Goal: Find specific page/section: Find specific page/section

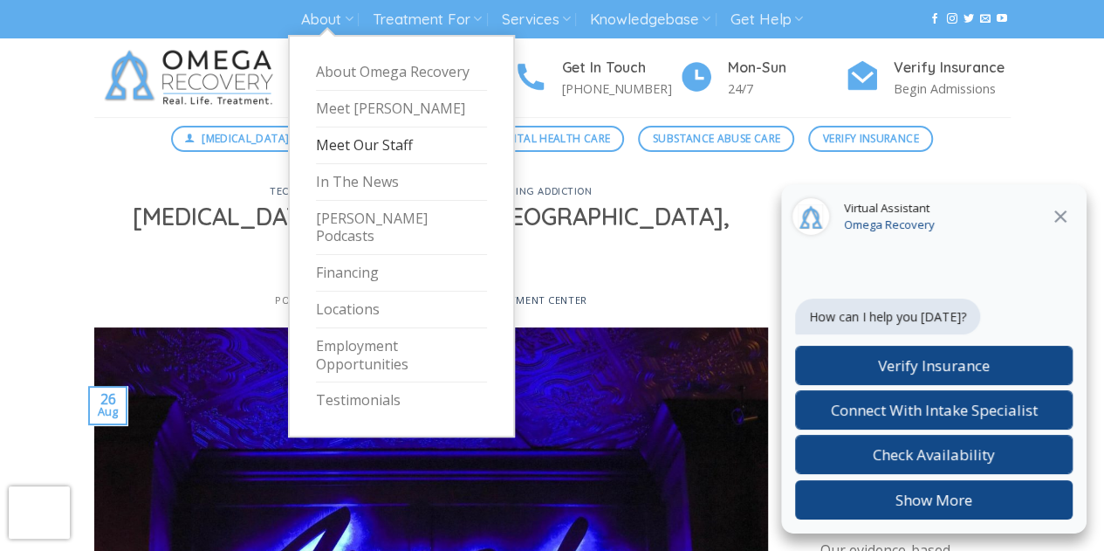
click at [372, 147] on link "Meet Our Staff" at bounding box center [401, 145] width 171 height 37
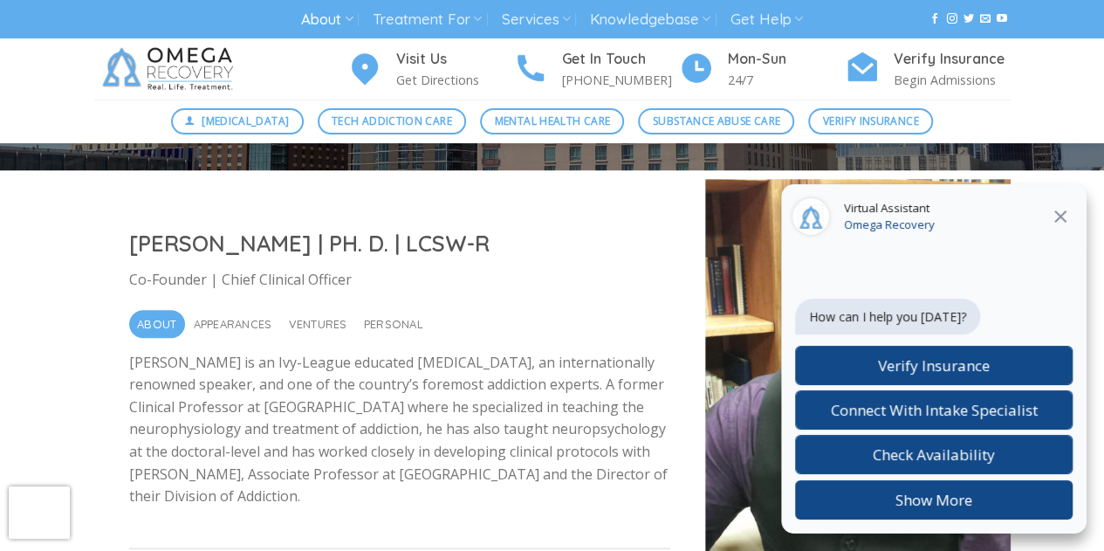
scroll to position [342, 0]
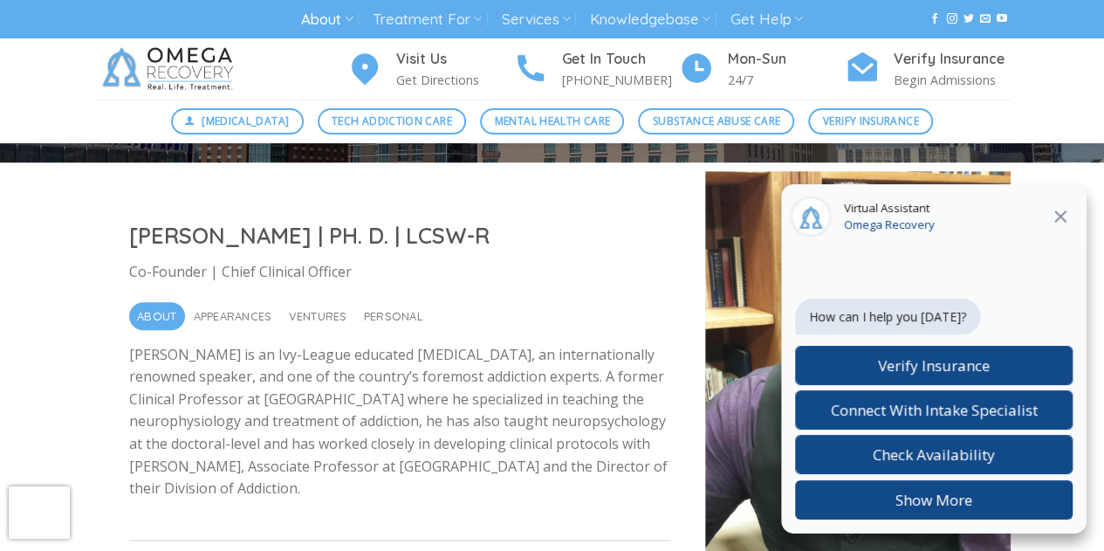
click at [1053, 216] on icon at bounding box center [1060, 216] width 21 height 21
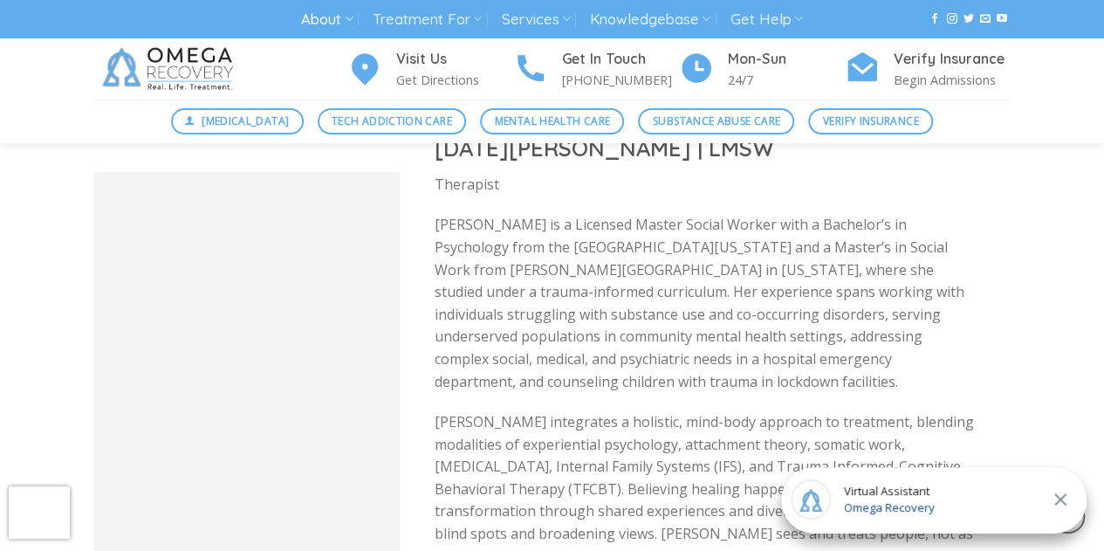
scroll to position [3157, 0]
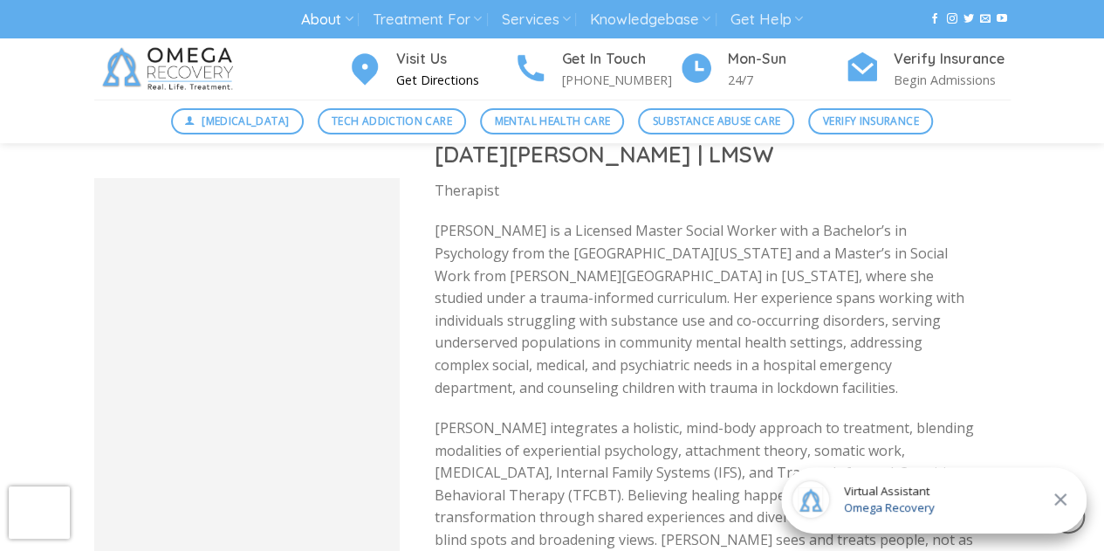
click at [436, 74] on p "Get Directions" at bounding box center [454, 80] width 117 height 20
